Goal: Information Seeking & Learning: Learn about a topic

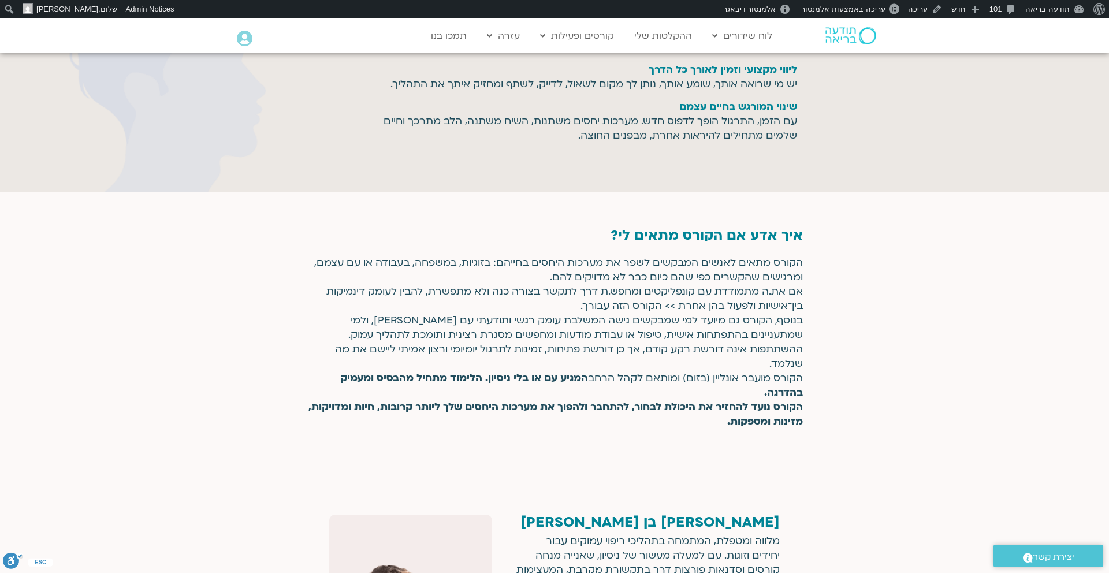
scroll to position [1767, 0]
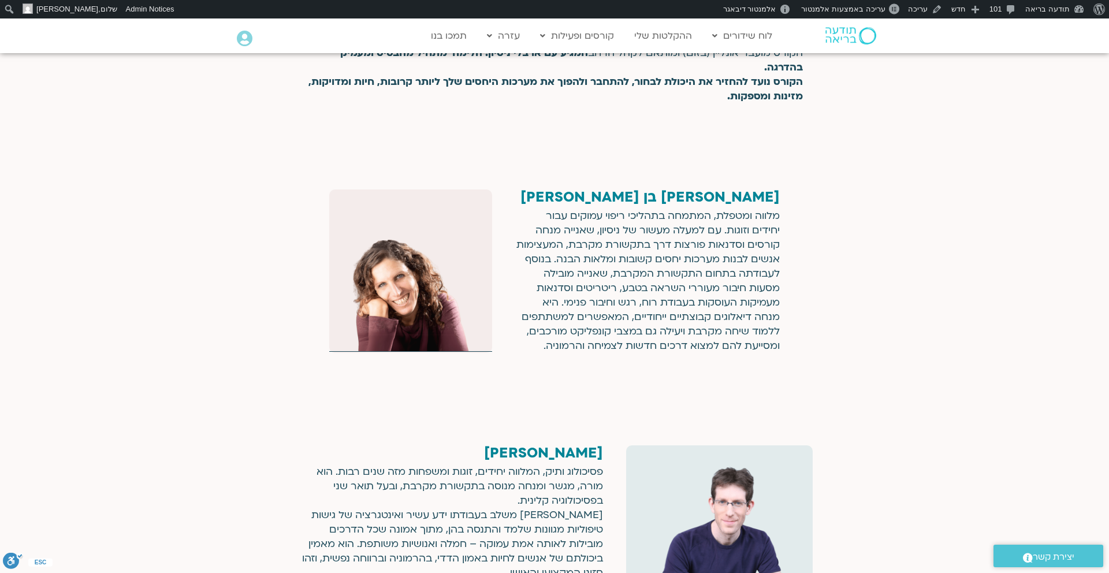
scroll to position [2095, 0]
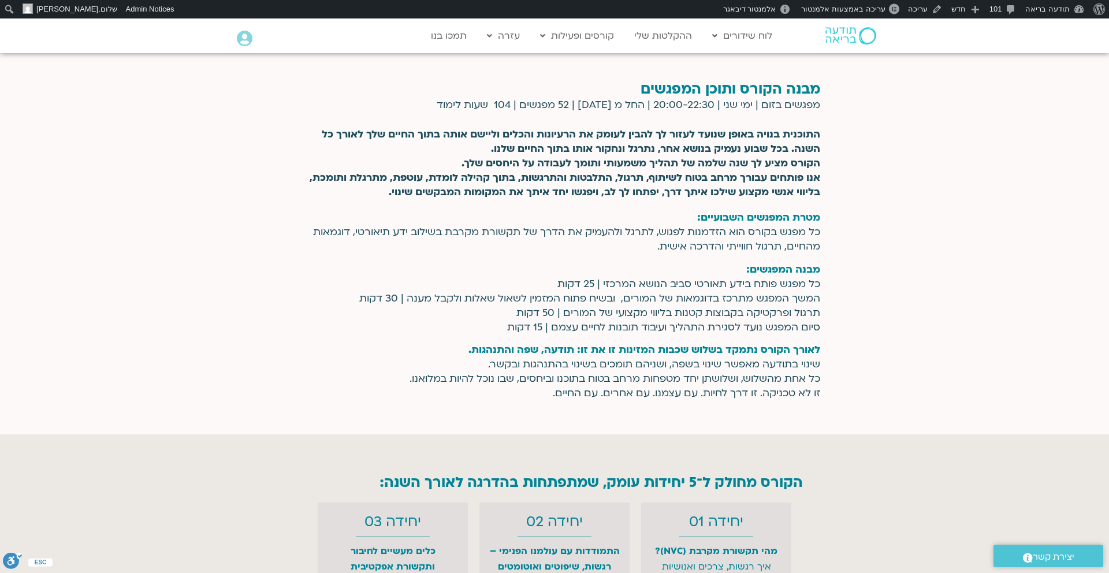
scroll to position [2668, 0]
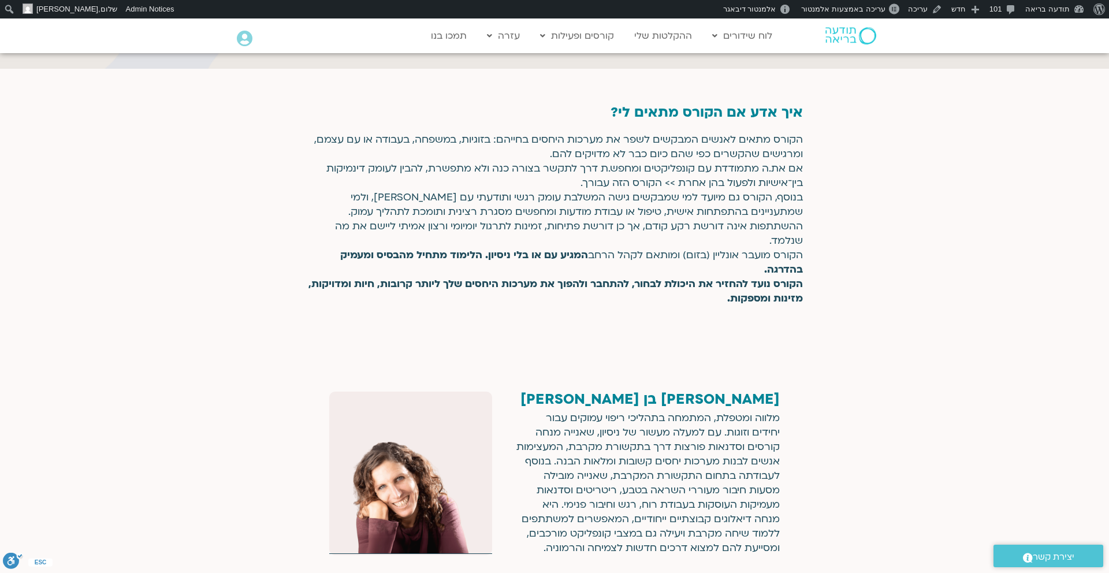
scroll to position [1891, 0]
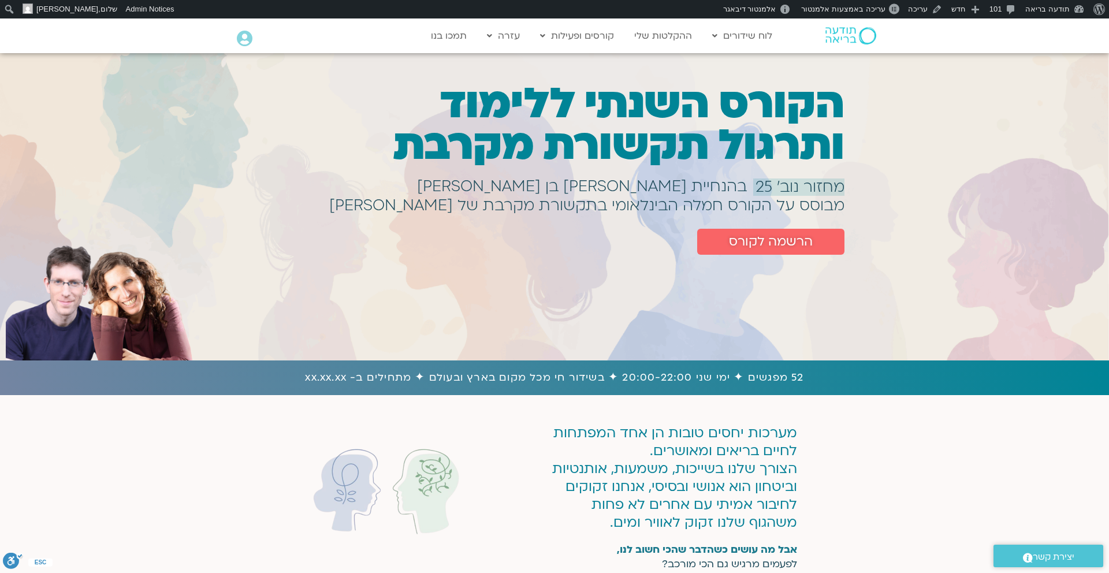
scroll to position [4, 0]
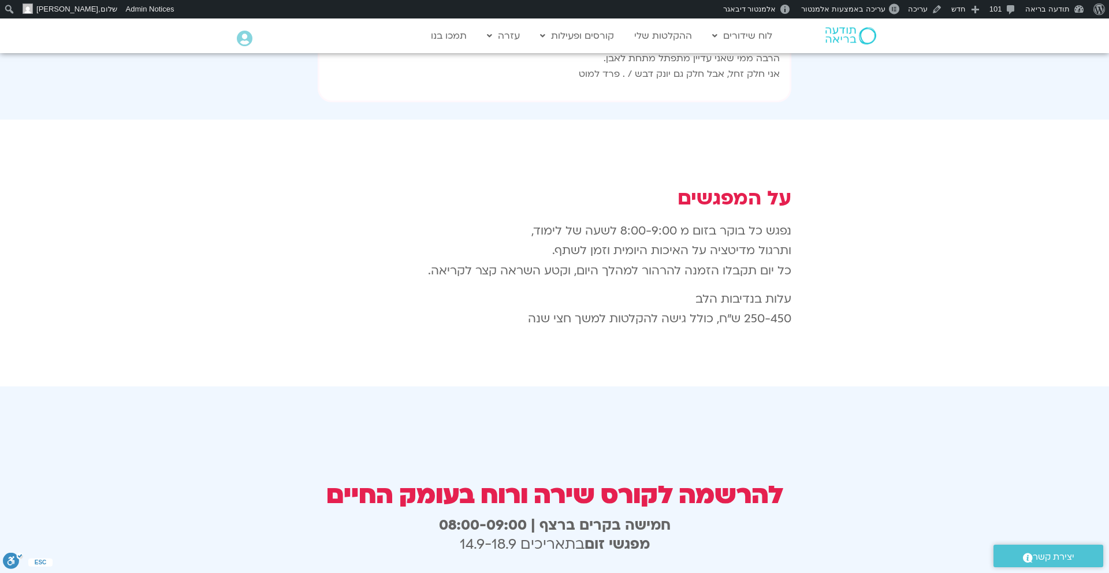
scroll to position [1789, 0]
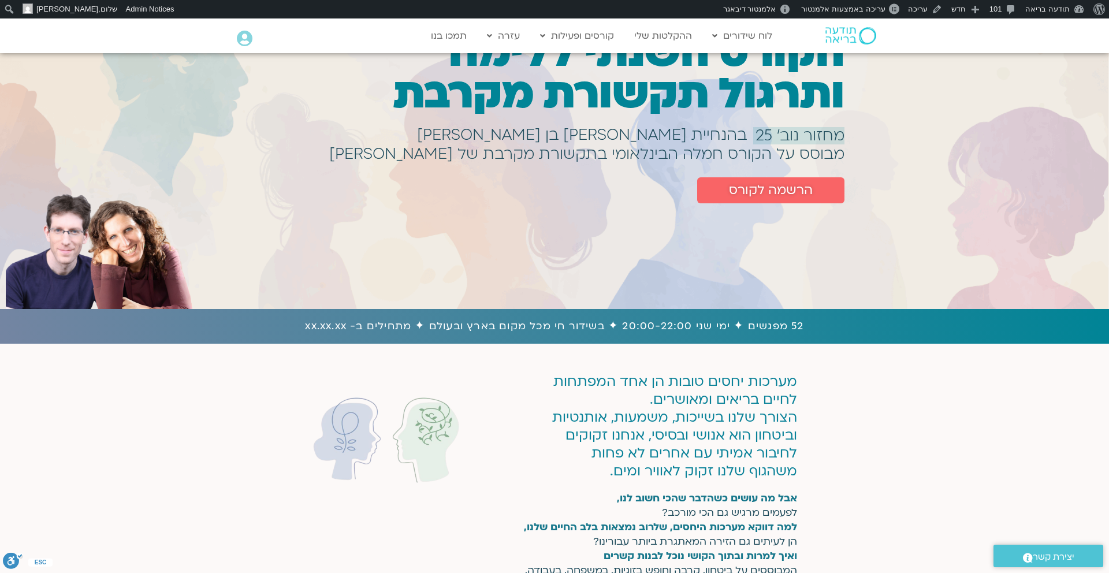
scroll to position [60, 0]
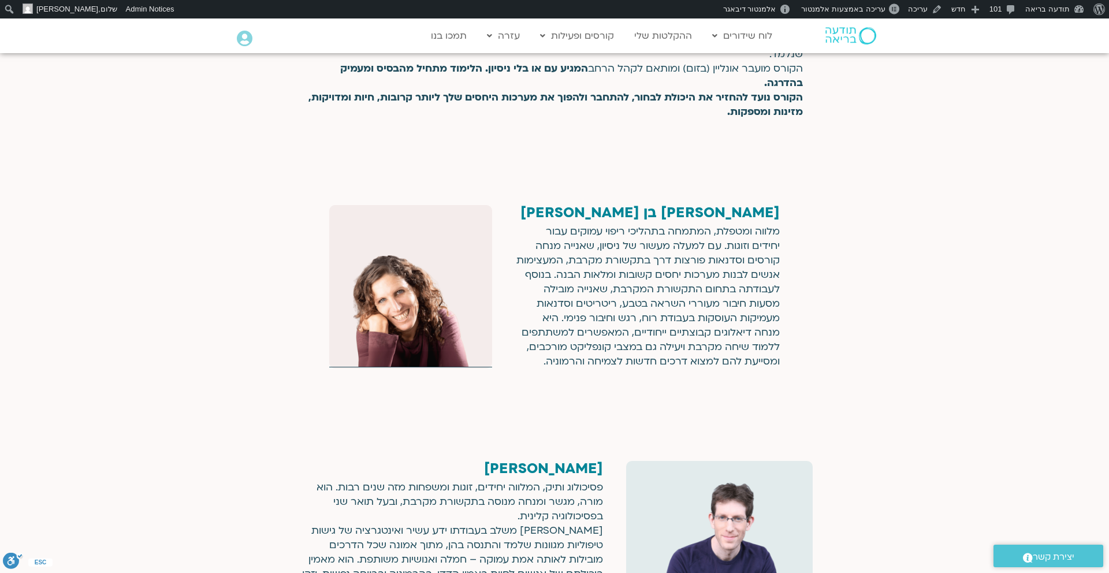
scroll to position [2083, 0]
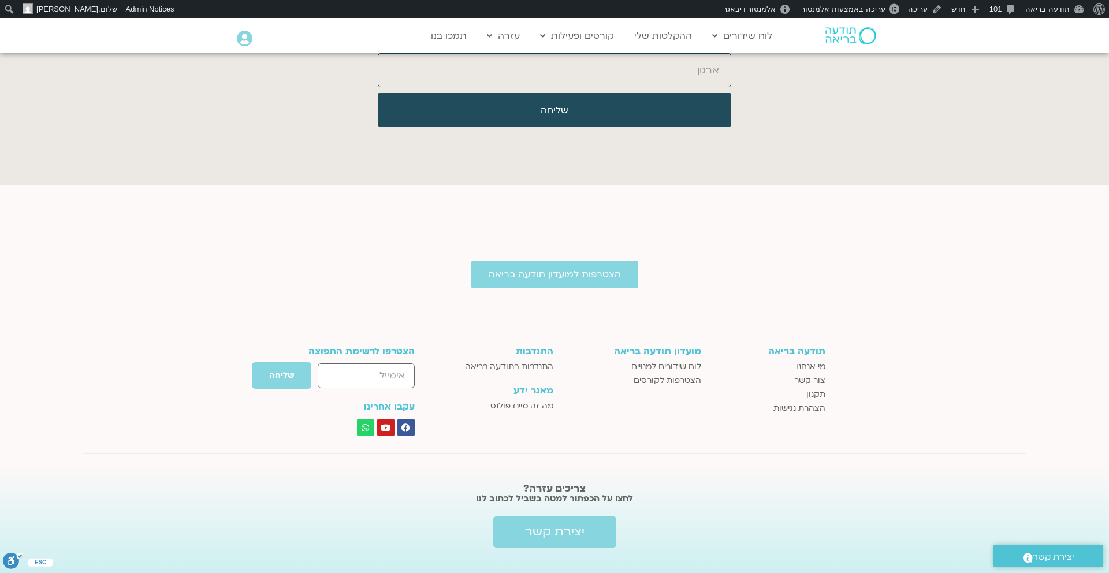
scroll to position [5797, 0]
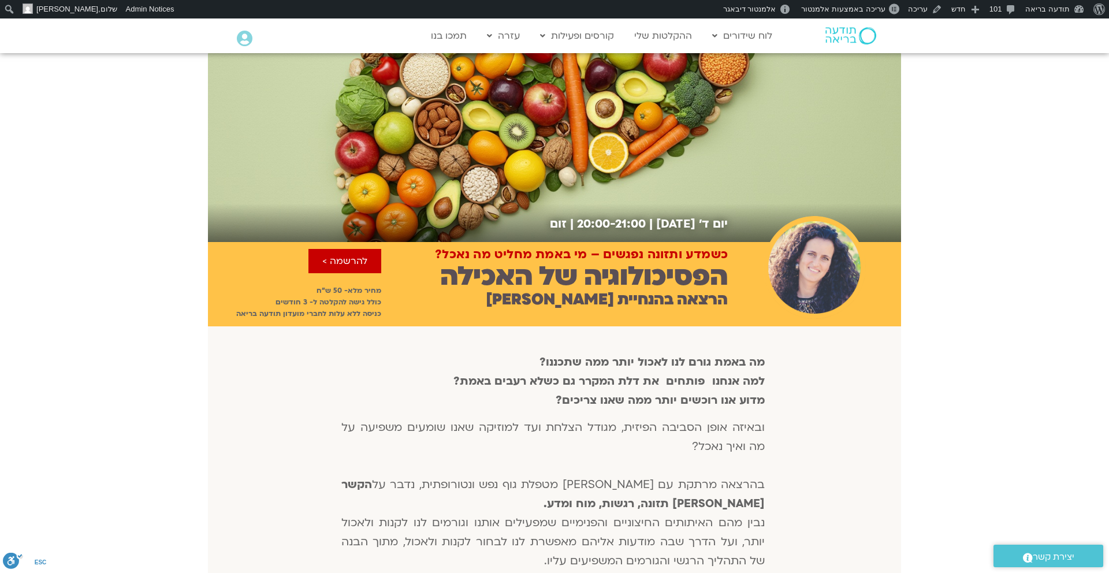
scroll to position [19, 0]
